Goal: Task Accomplishment & Management: Complete application form

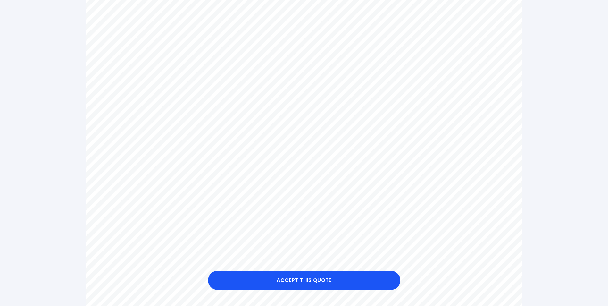
scroll to position [181, 0]
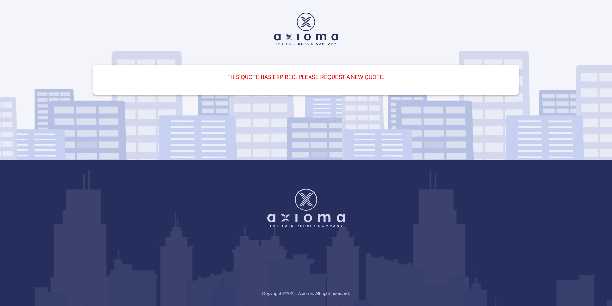
click at [381, 34] on div at bounding box center [306, 29] width 436 height 32
click at [377, 9] on div "This quote has expired. Please request a new quote." at bounding box center [306, 80] width 452 height 160
drag, startPoint x: 312, startPoint y: 79, endPoint x: 327, endPoint y: 78, distance: 15.4
click at [312, 78] on h6 "This quote has expired. Please request a new quote." at bounding box center [306, 77] width 411 height 9
drag, startPoint x: 397, startPoint y: 250, endPoint x: 392, endPoint y: 245, distance: 6.8
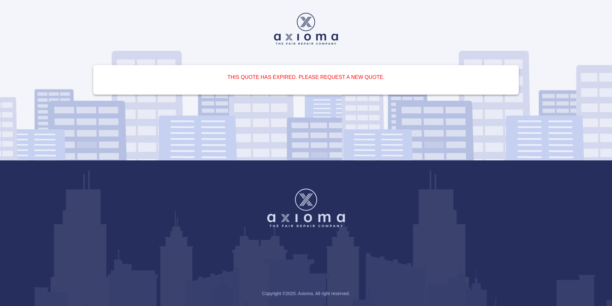
click at [396, 250] on div "Copyright © 2025 . Axioma. All right reserved." at bounding box center [306, 232] width 612 height 145
click at [392, 245] on div "Copyright © 2025 . Axioma. All right reserved." at bounding box center [306, 232] width 612 height 145
drag, startPoint x: 508, startPoint y: 218, endPoint x: 599, endPoint y: 124, distance: 131.2
click at [519, 194] on div "Copyright © 2025 . Axioma. All right reserved." at bounding box center [306, 232] width 612 height 145
click at [337, 78] on h6 "This quote has expired. Please request a new quote." at bounding box center [306, 77] width 411 height 9
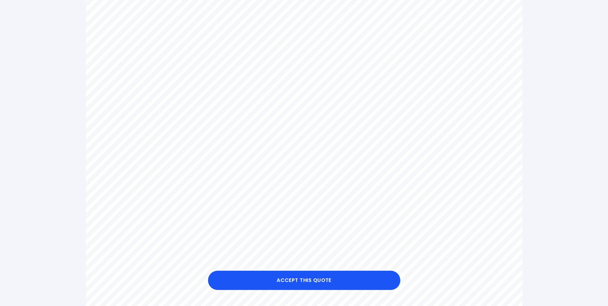
scroll to position [240, 0]
